Goal: Transaction & Acquisition: Obtain resource

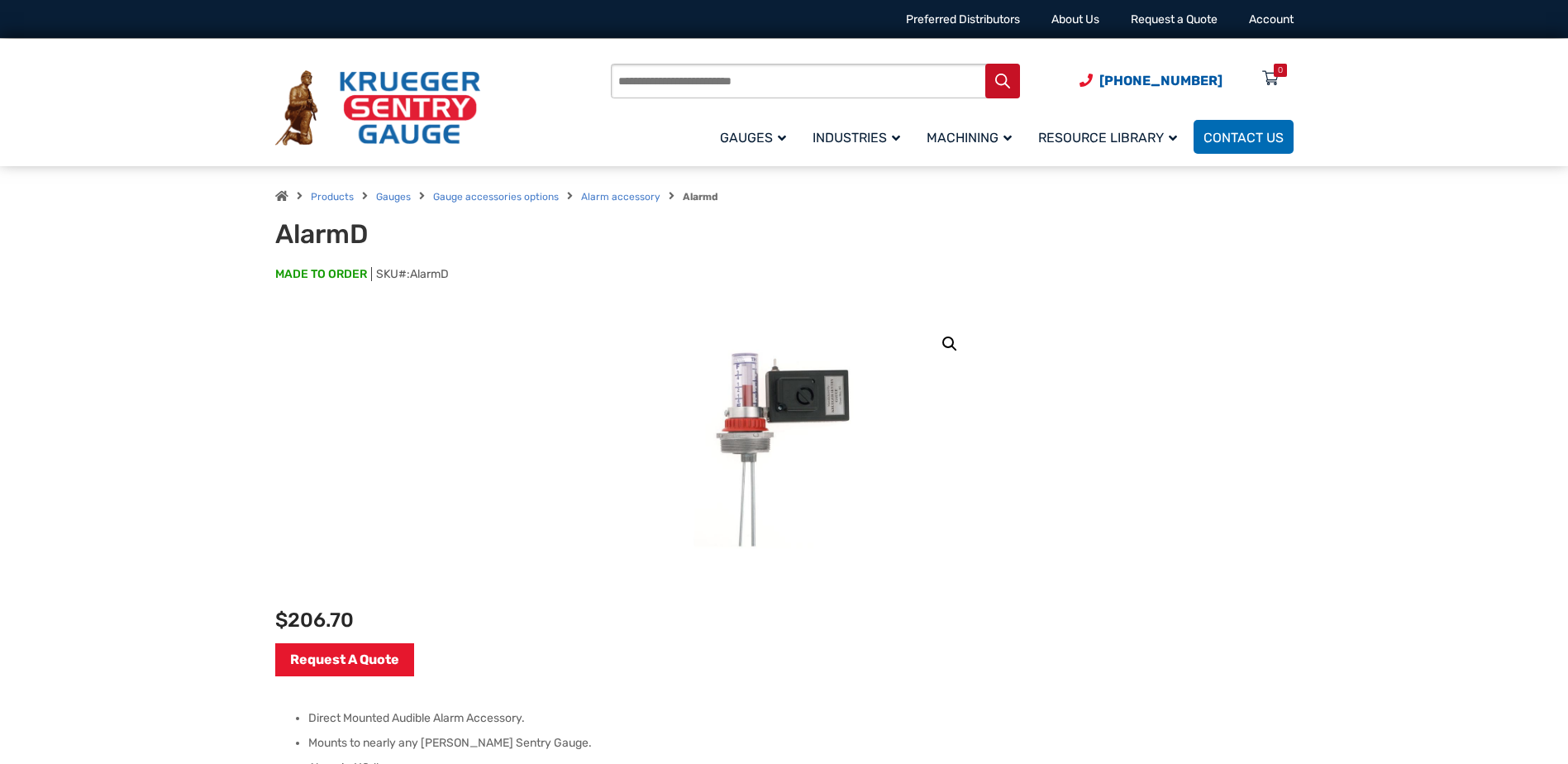
drag, startPoint x: 1085, startPoint y: 278, endPoint x: 1093, endPoint y: 282, distance: 8.9
click at [1093, 282] on p "MADE TO ORDER SKU#: AlarmD" at bounding box center [784, 282] width 1018 height 33
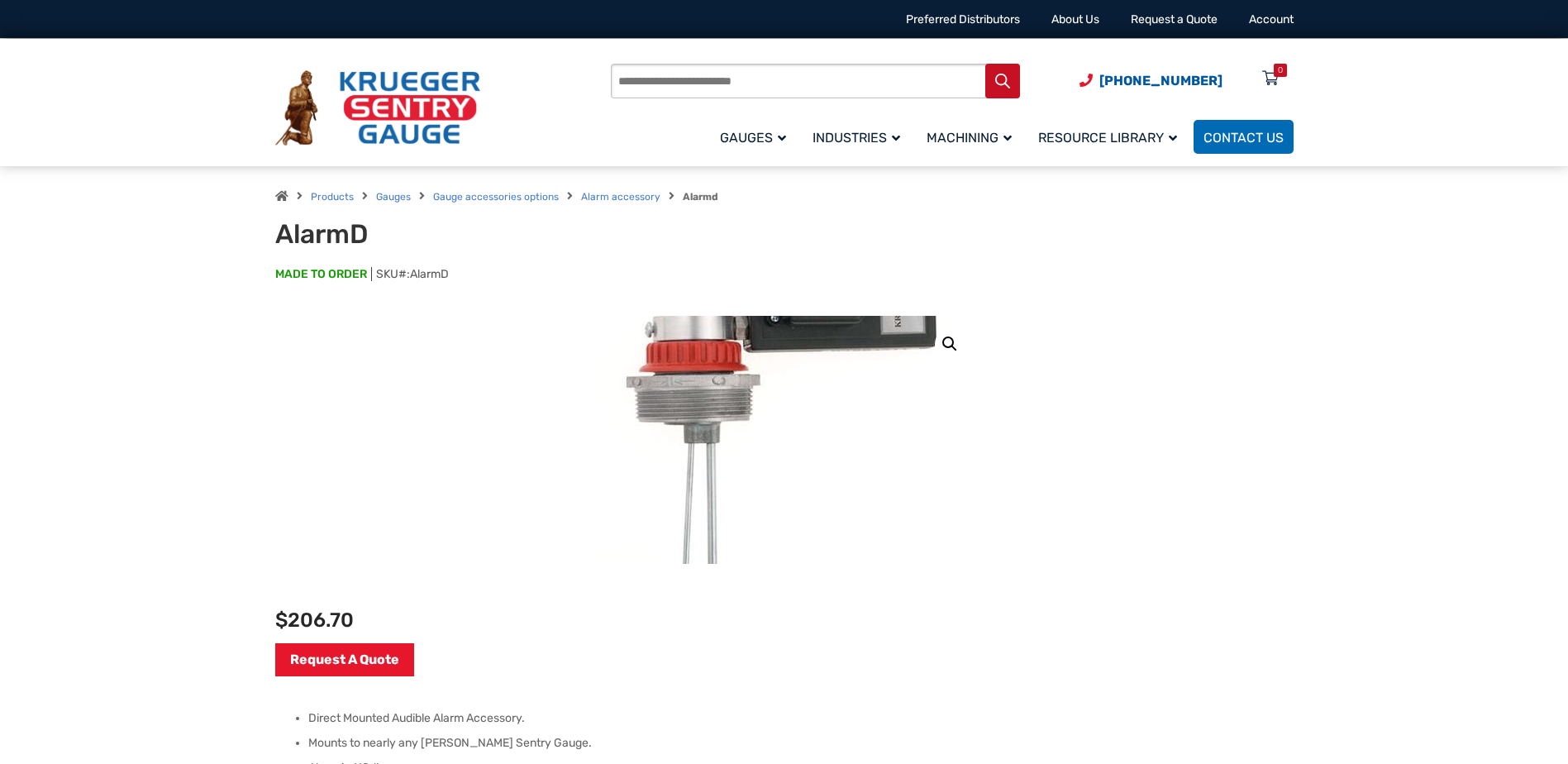
click at [781, 476] on img at bounding box center [784, 391] width 579 height 579
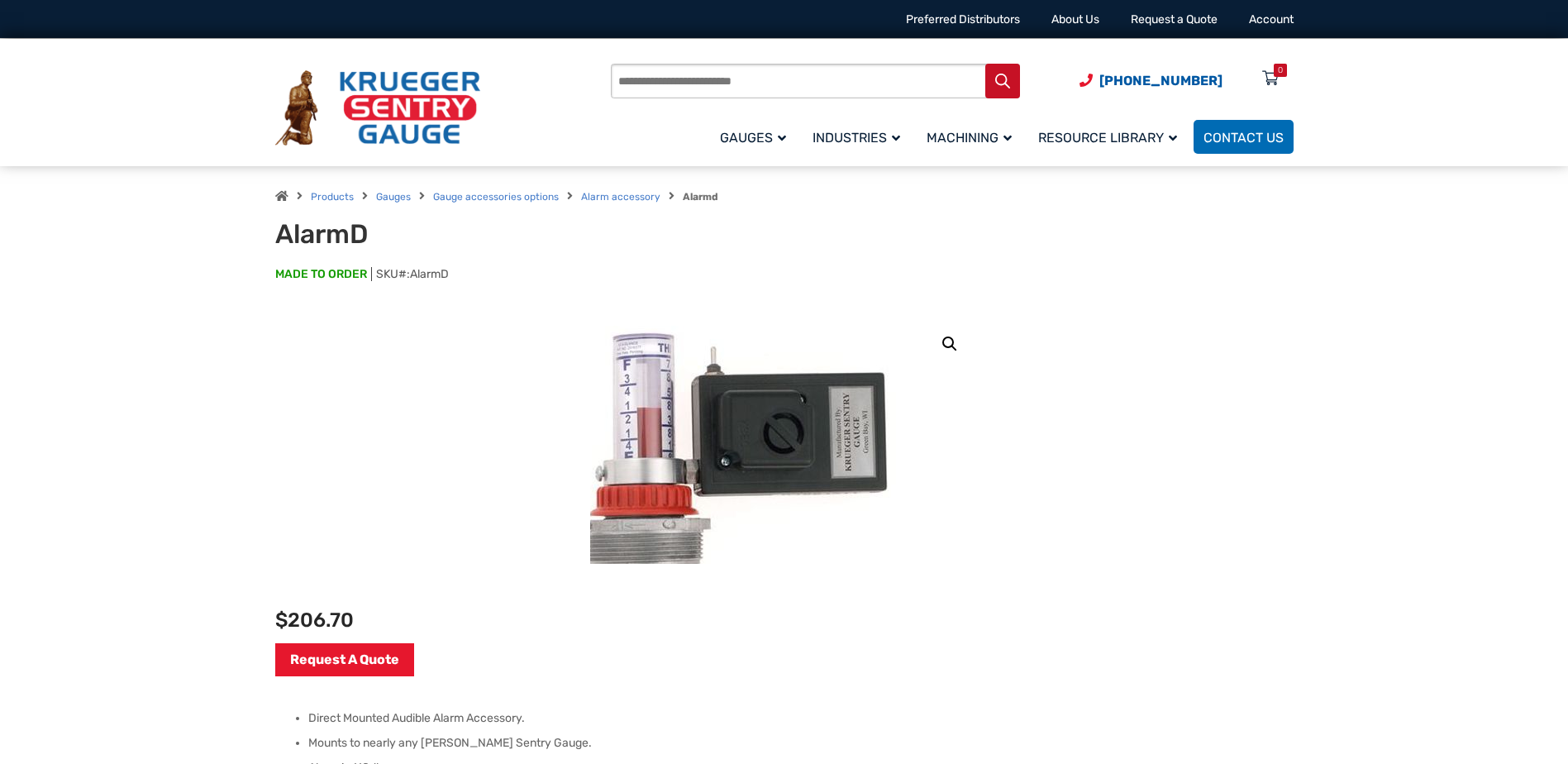
click at [882, 368] on img at bounding box center [735, 535] width 579 height 579
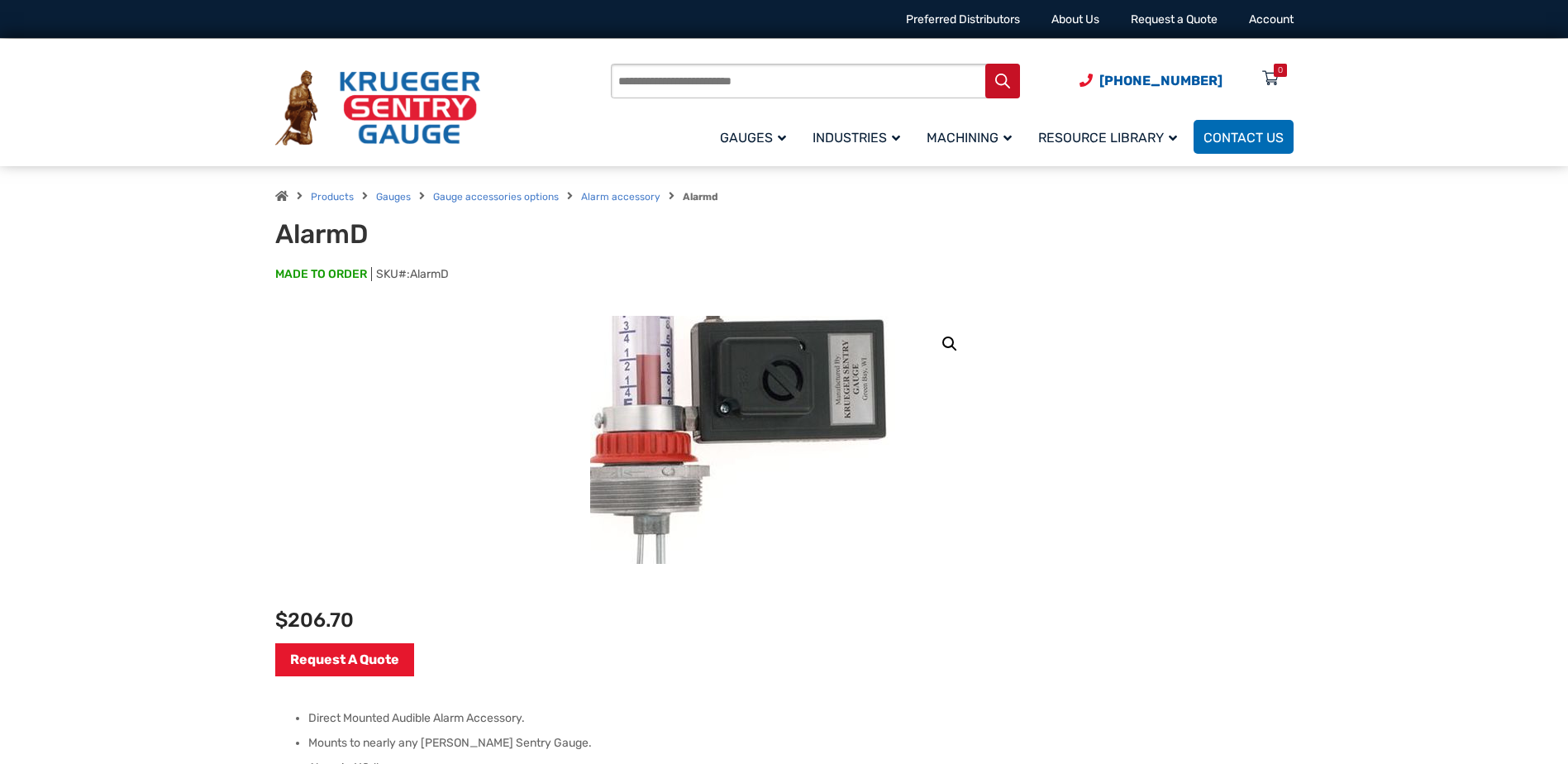
click at [883, 408] on img at bounding box center [735, 482] width 579 height 579
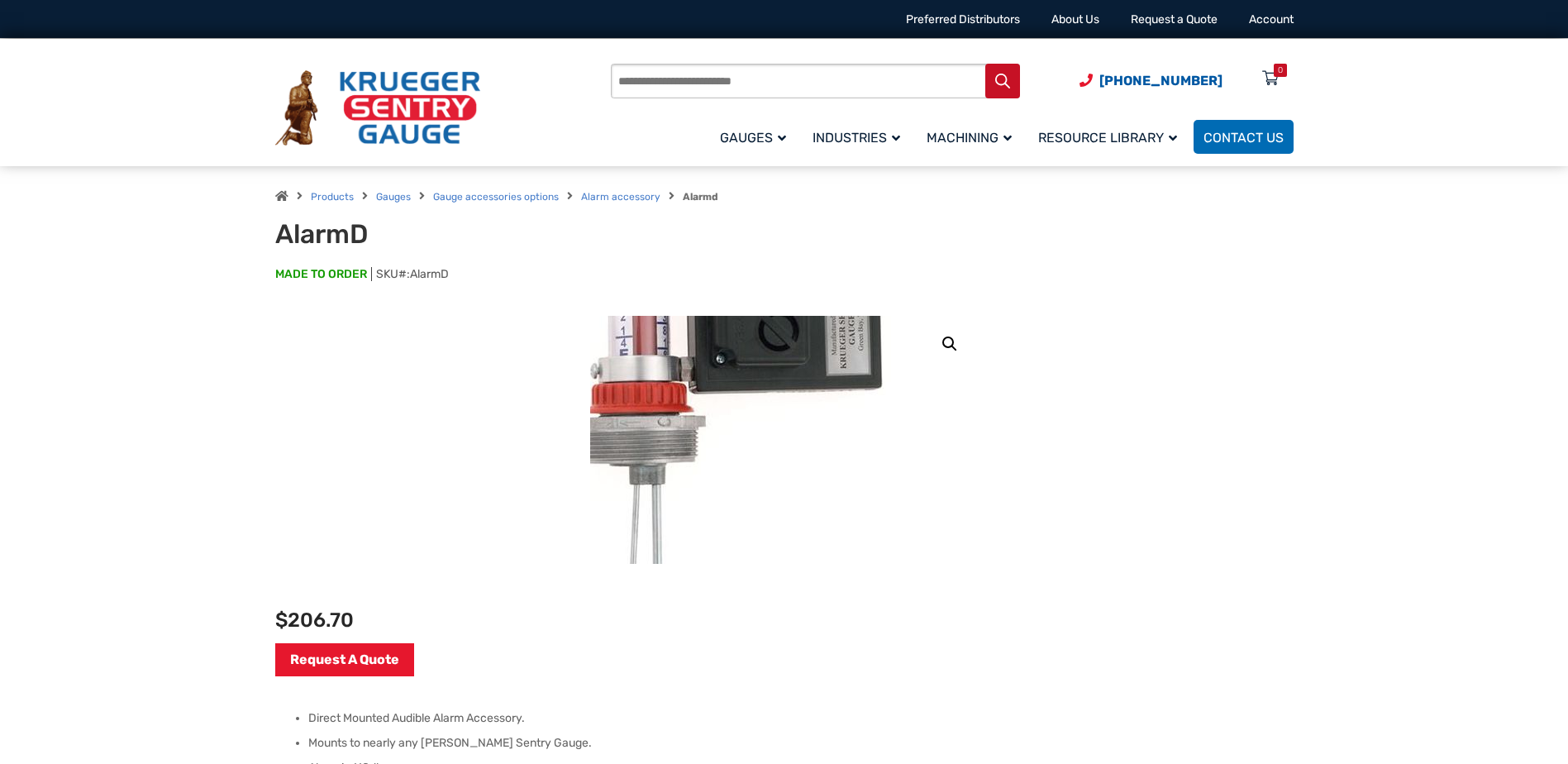
click at [891, 446] on img at bounding box center [730, 432] width 579 height 579
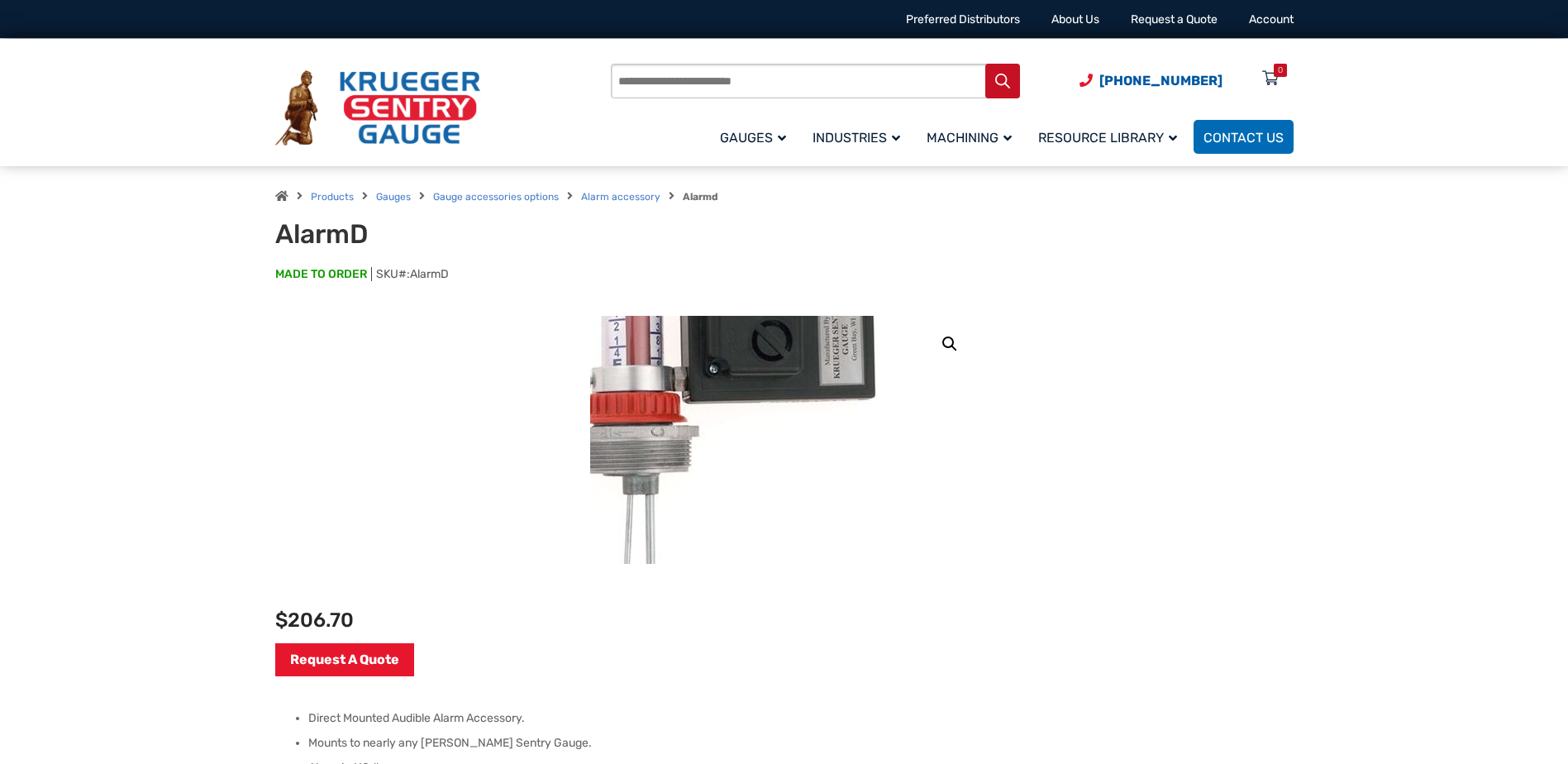
click at [904, 438] on img at bounding box center [724, 442] width 579 height 579
click at [906, 442] on img at bounding box center [723, 437] width 579 height 579
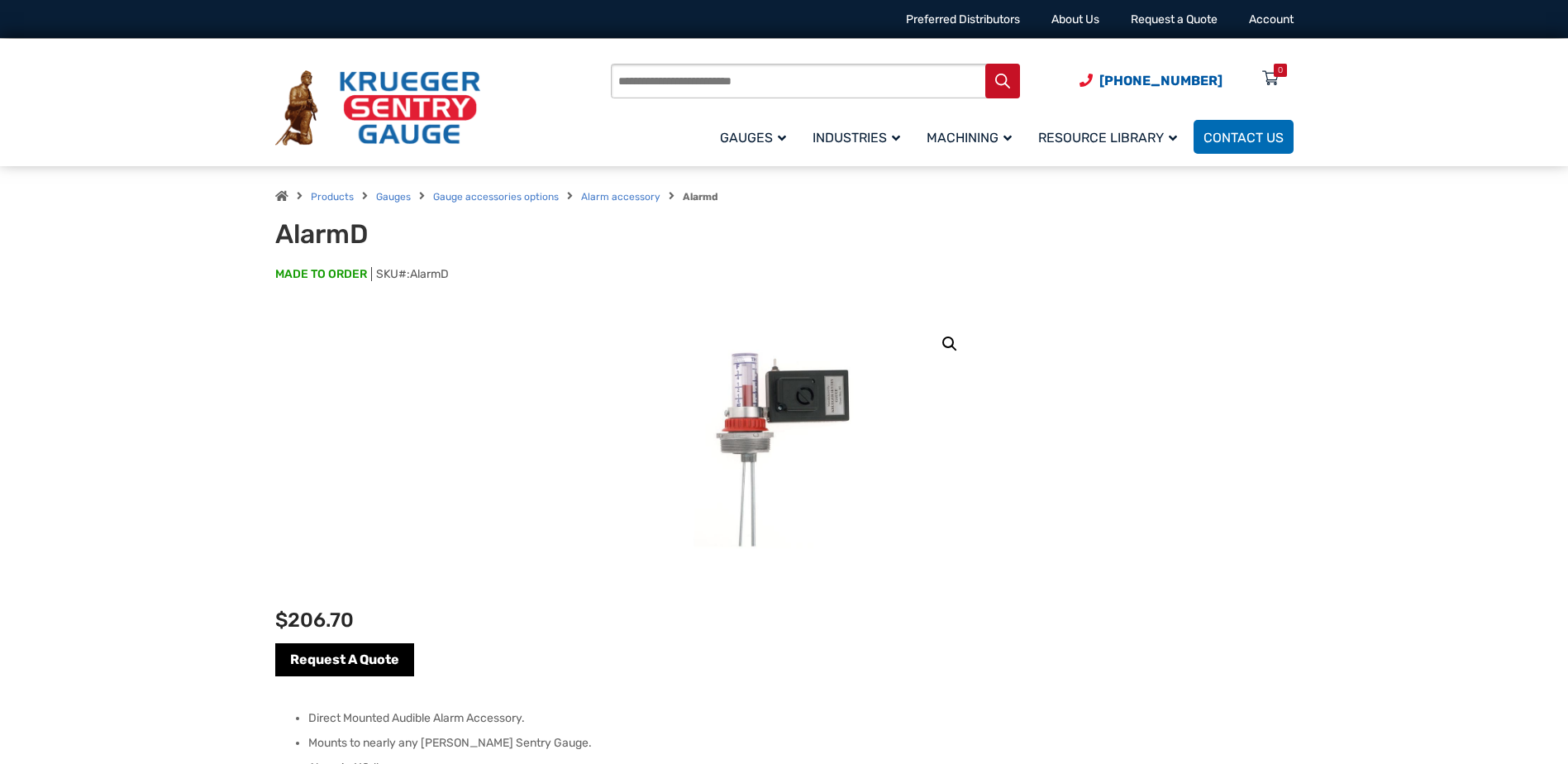
click at [379, 647] on link "Request A Quote" at bounding box center [345, 659] width 139 height 33
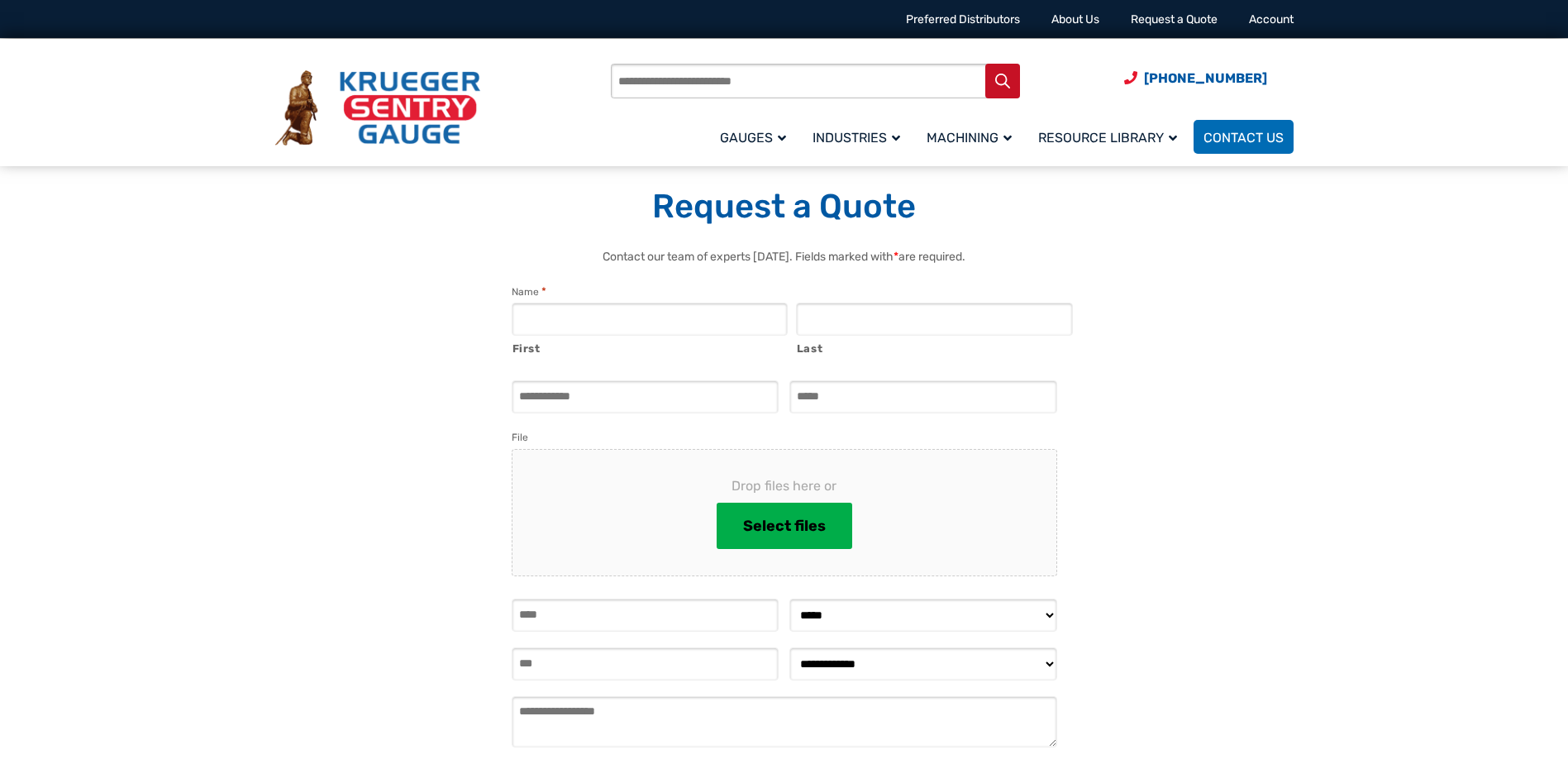
select select "**********"
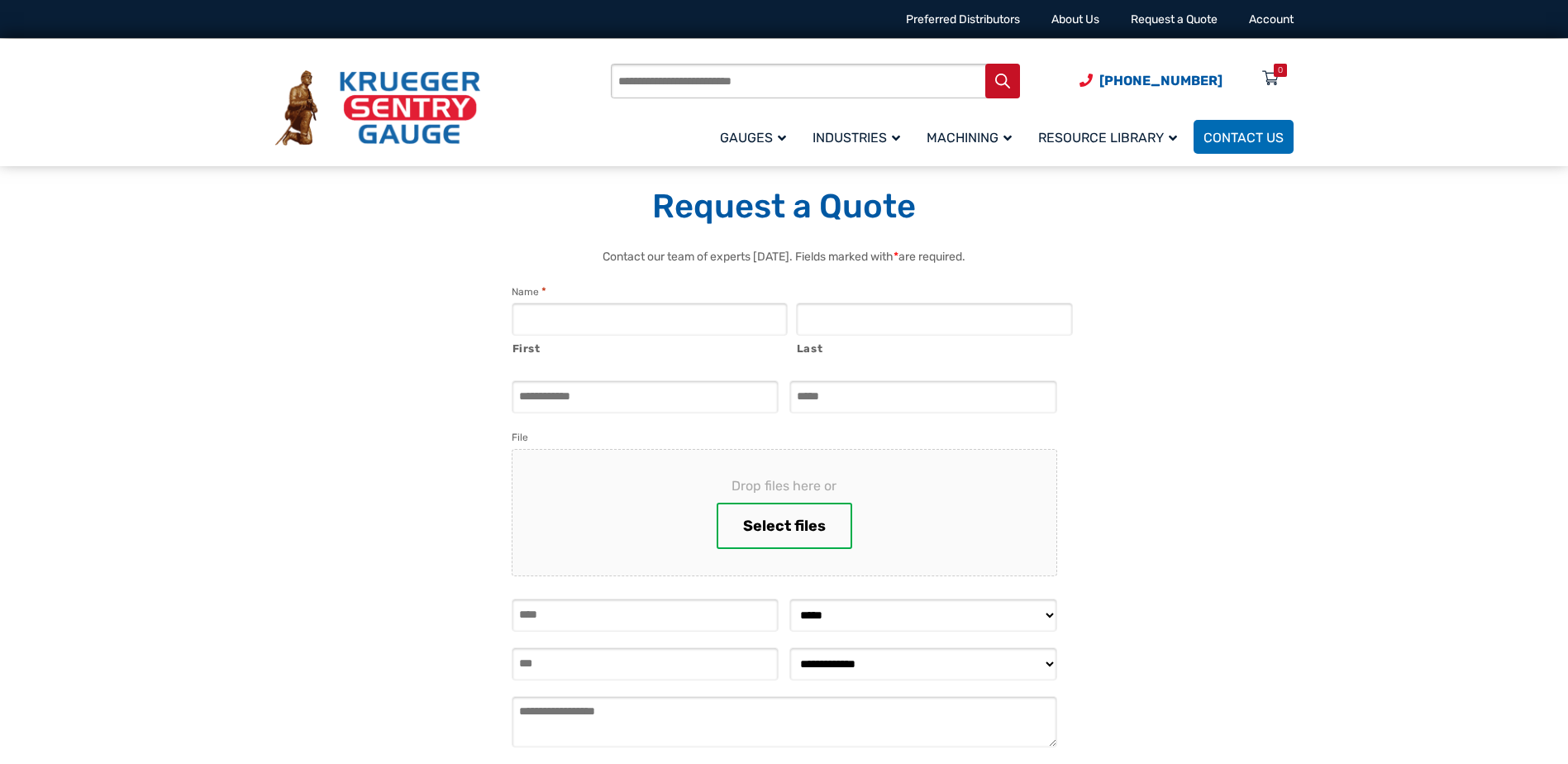
click at [794, 523] on button "Select files" at bounding box center [784, 526] width 135 height 46
click at [1212, 440] on div "**********" at bounding box center [784, 539] width 1018 height 583
